Goal: Information Seeking & Learning: Learn about a topic

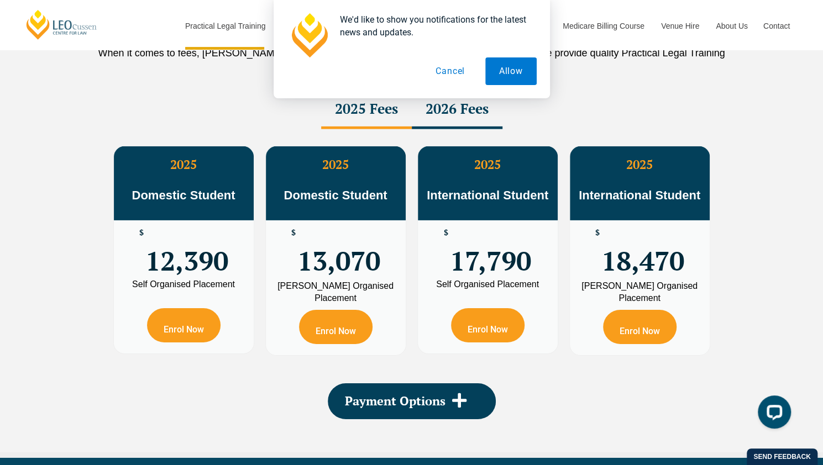
scroll to position [1965, 0]
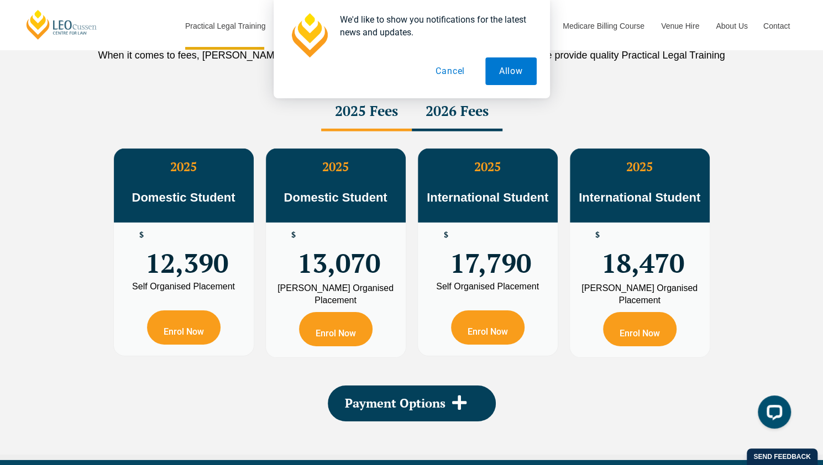
click at [442, 66] on button "Cancel" at bounding box center [450, 71] width 57 height 28
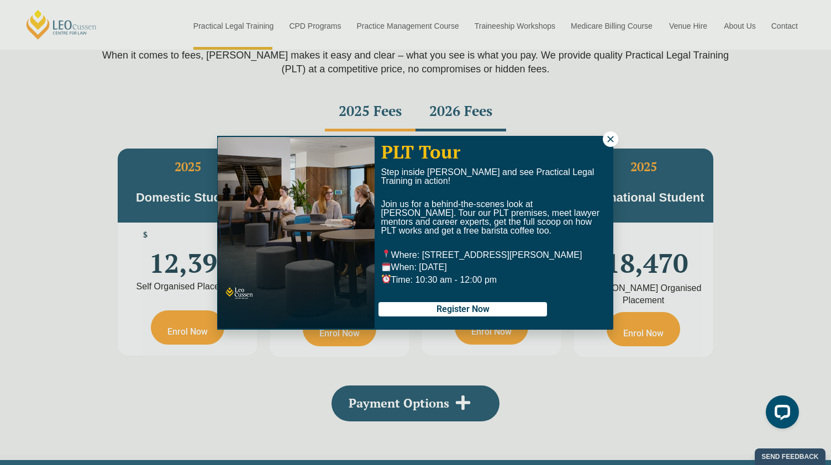
click at [610, 139] on icon at bounding box center [611, 139] width 10 height 10
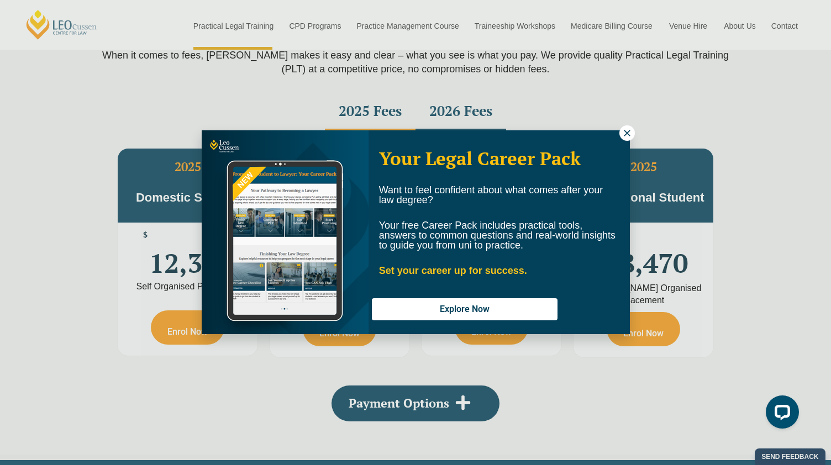
click at [621, 139] on div "Your Legal Career Pack Want to feel confident about what comes after your law d…" at bounding box center [499, 232] width 261 height 203
click at [624, 134] on icon at bounding box center [627, 133] width 6 height 6
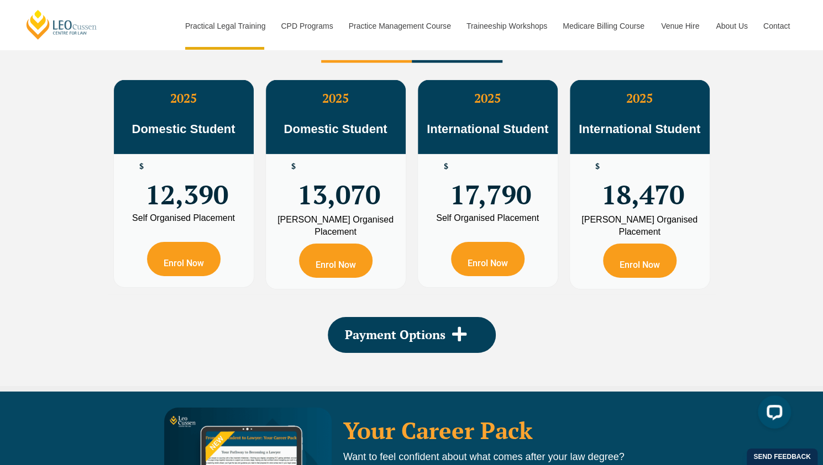
scroll to position [2042, 0]
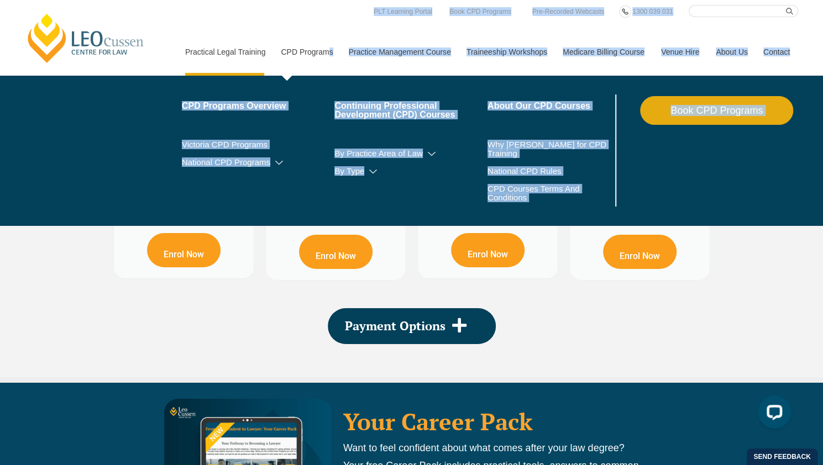
drag, startPoint x: 113, startPoint y: 52, endPoint x: 328, endPoint y: 65, distance: 215.9
click at [306, 31] on link "CPD Programs" at bounding box center [305, 52] width 67 height 48
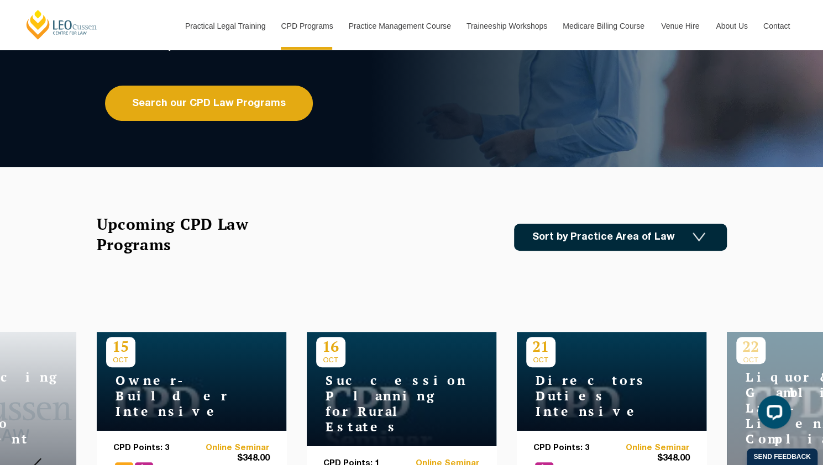
scroll to position [174, 0]
